Goal: Find specific page/section: Find specific page/section

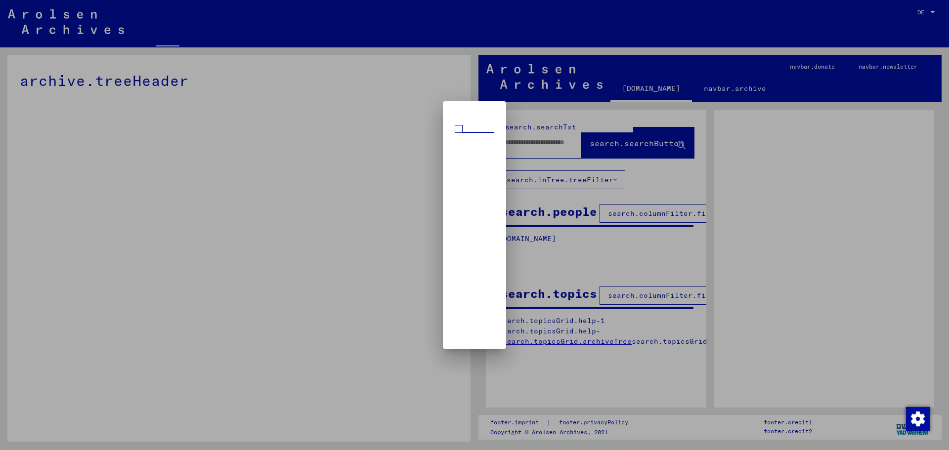
click at [635, 84] on div at bounding box center [474, 225] width 949 height 450
click at [633, 93] on div at bounding box center [474, 225] width 949 height 450
click at [530, 147] on div at bounding box center [474, 225] width 949 height 450
click at [524, 140] on div at bounding box center [474, 225] width 949 height 450
click at [455, 128] on span at bounding box center [459, 129] width 8 height 8
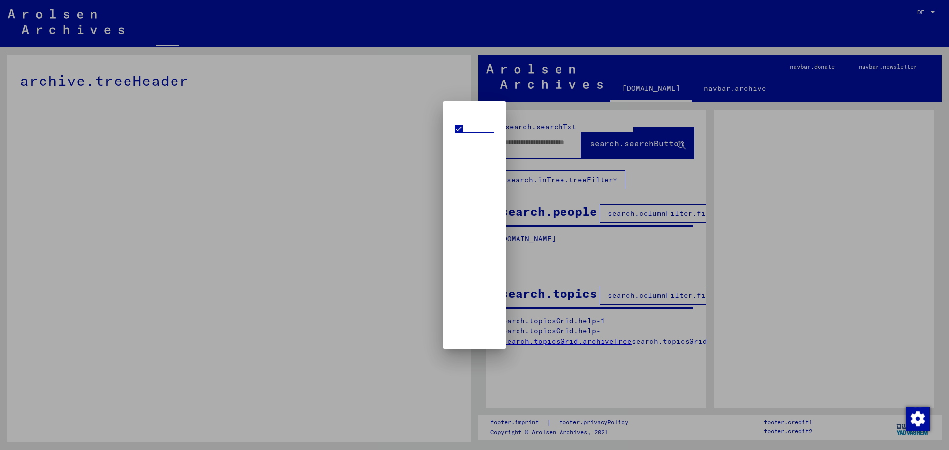
click at [498, 137] on mat-dialog-content at bounding box center [474, 130] width 63 height 15
drag, startPoint x: 484, startPoint y: 127, endPoint x: 423, endPoint y: 150, distance: 65.4
click at [420, 153] on div at bounding box center [474, 225] width 949 height 450
